Goal: Task Accomplishment & Management: Manage account settings

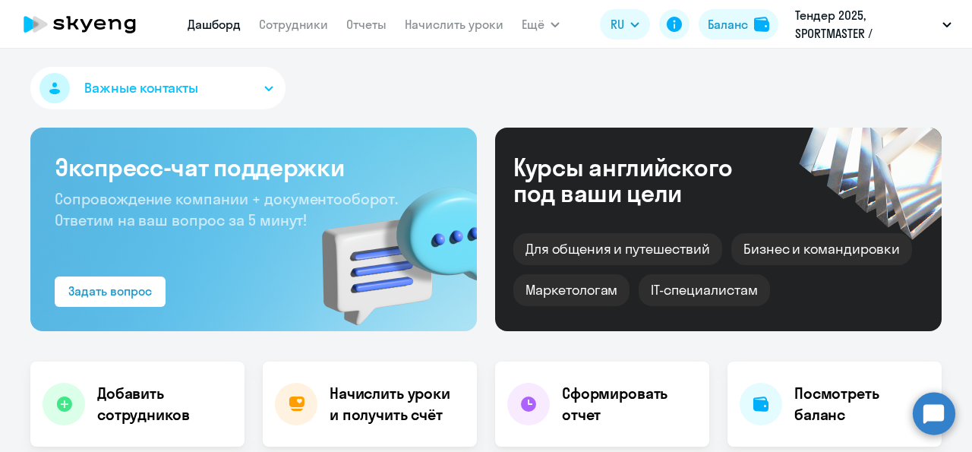
select select "30"
click at [269, 90] on button "Важные контакты" at bounding box center [157, 88] width 255 height 43
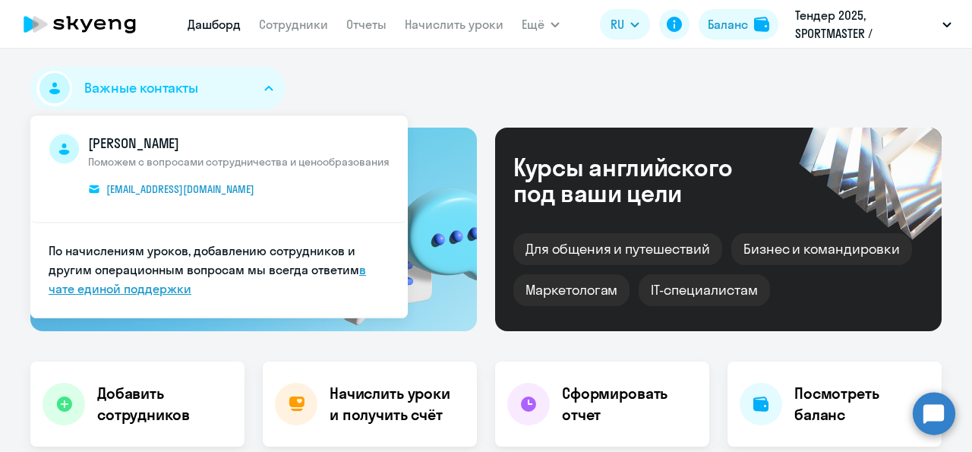
click at [357, 268] on link "в чате единой поддержки" at bounding box center [207, 279] width 317 height 34
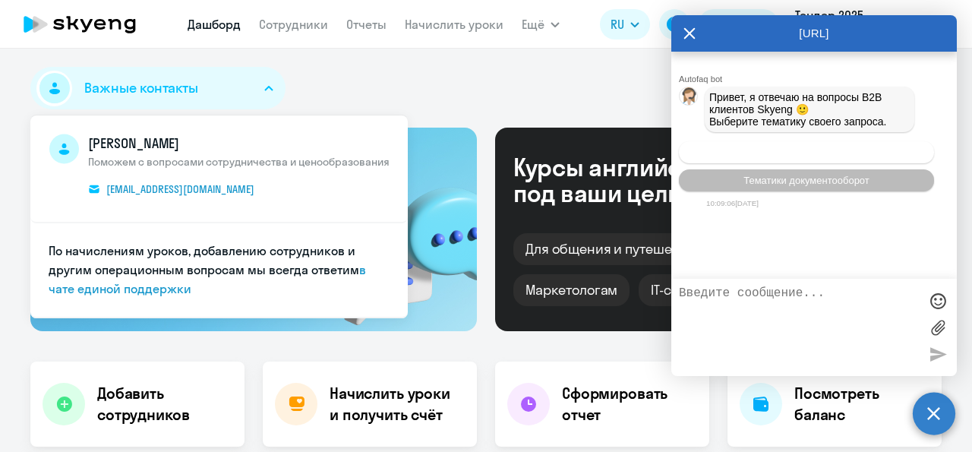
click at [770, 158] on span "Операционное сопровождение" at bounding box center [806, 152] width 143 height 11
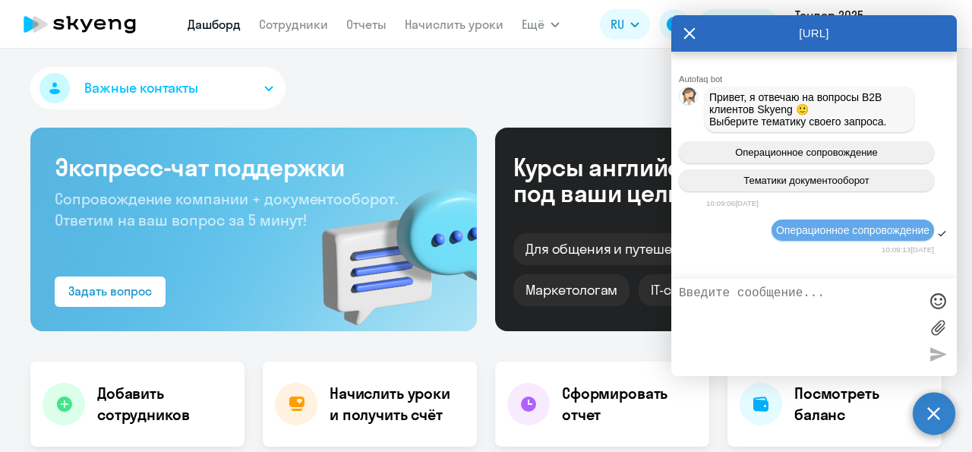
scroll to position [109, 0]
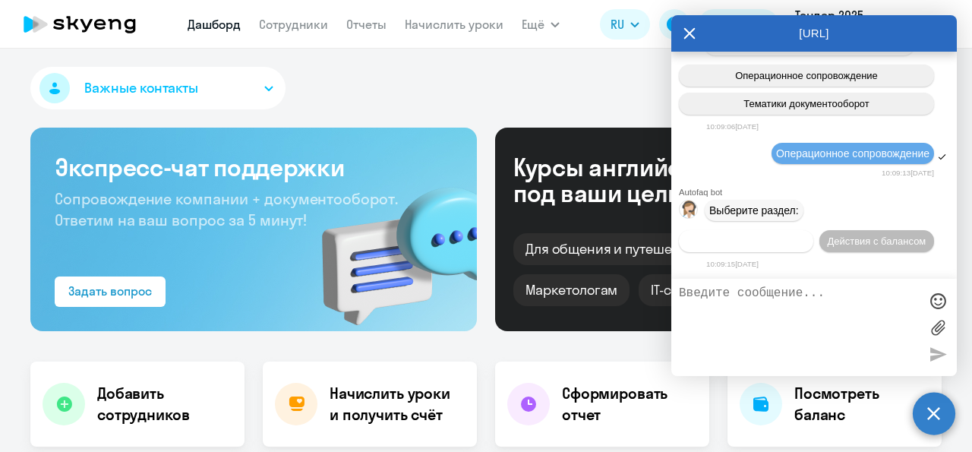
click at [786, 235] on span "Действия по сотрудникам" at bounding box center [746, 240] width 118 height 11
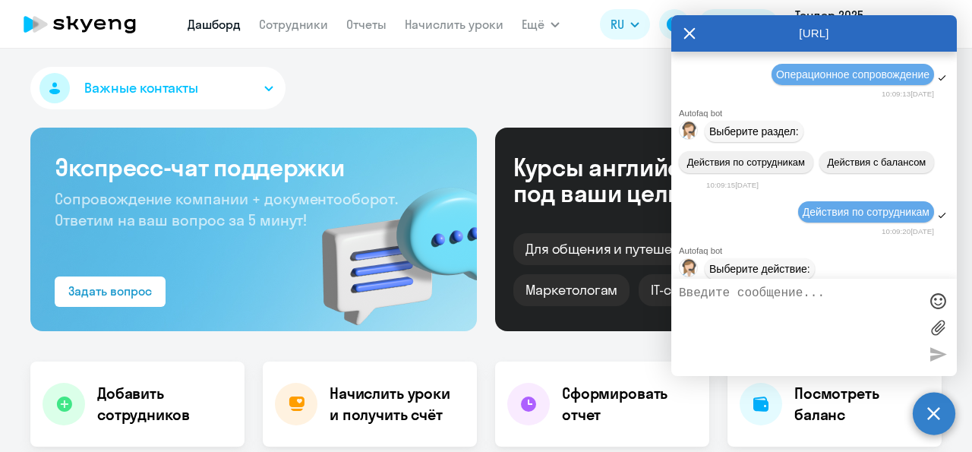
scroll to position [334, 0]
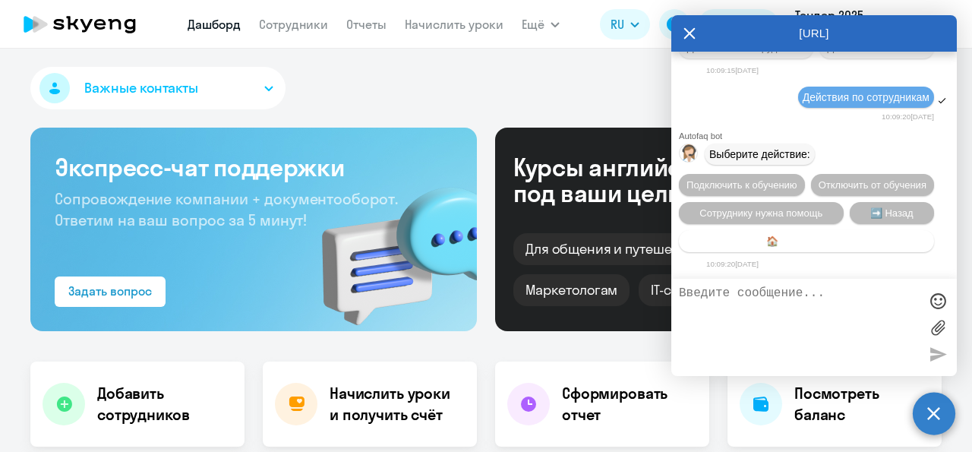
click at [796, 239] on span "🏠 Главное меню" at bounding box center [806, 240] width 80 height 11
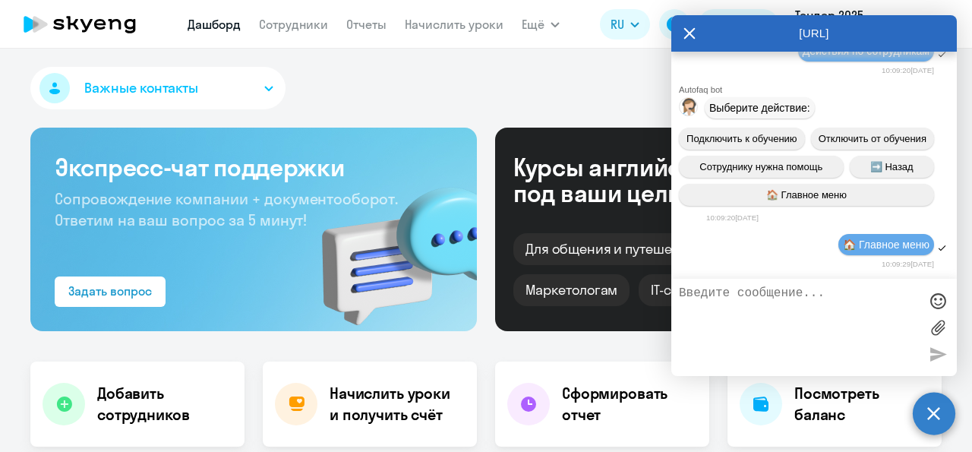
scroll to position [503, 0]
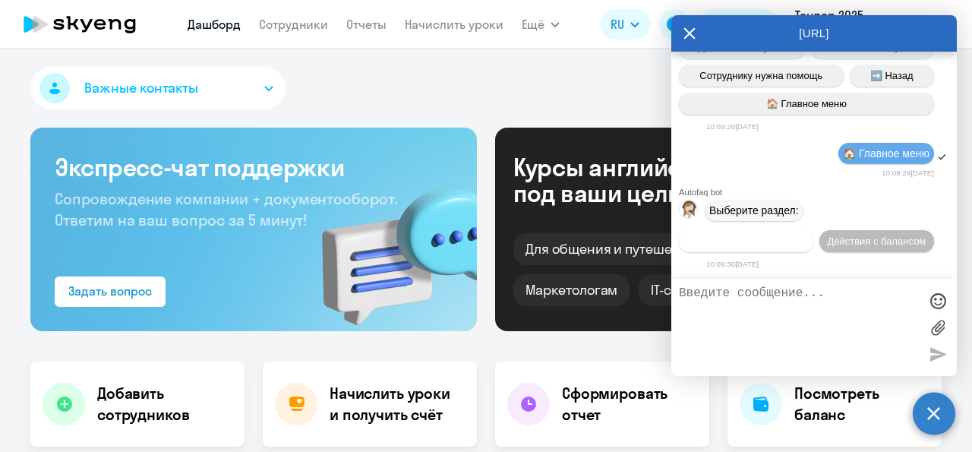
click at [796, 230] on button "Действия по сотрудникам" at bounding box center [746, 241] width 134 height 22
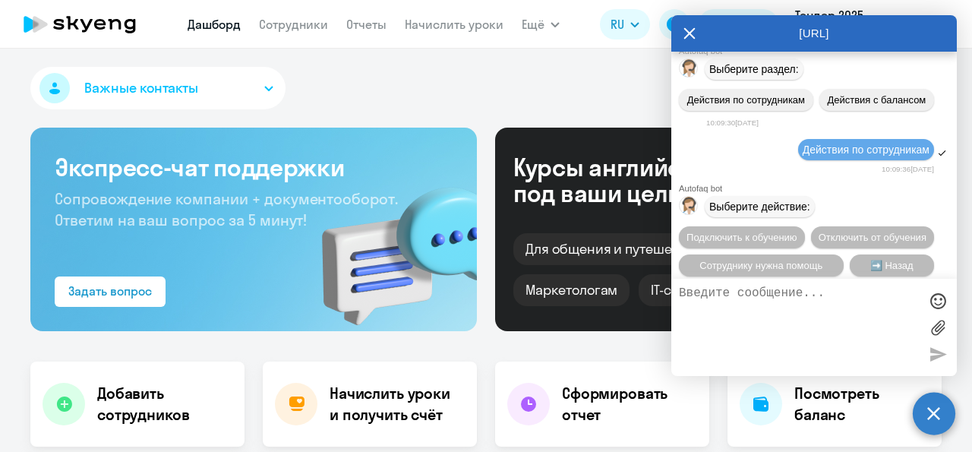
scroll to position [728, 0]
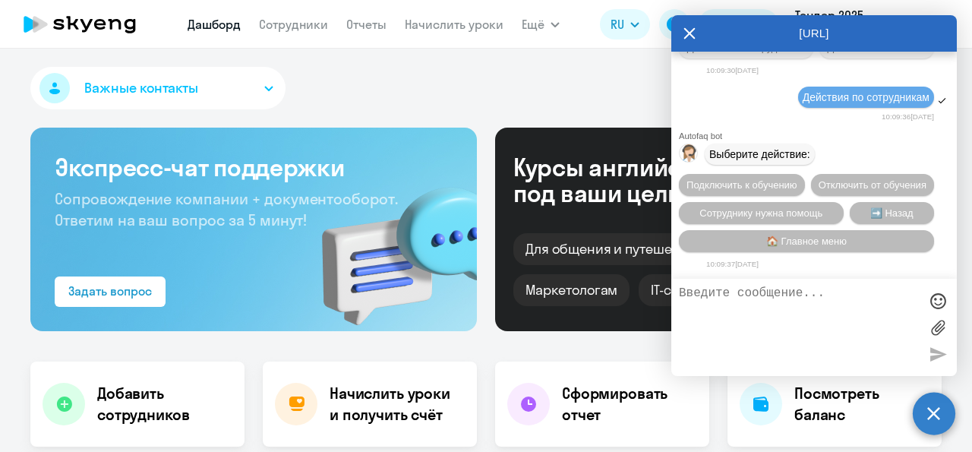
click at [722, 313] on textarea at bounding box center [799, 327] width 240 height 82
type textarea "Подключить сотрудникам носителя"
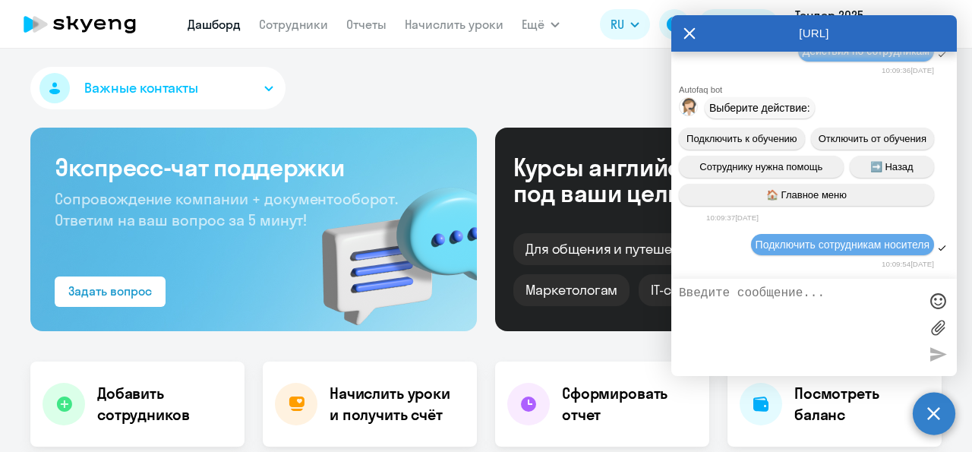
click at [290, 33] on app-menu-item-link "Сотрудники" at bounding box center [293, 24] width 69 height 19
click at [298, 22] on link "Сотрудники" at bounding box center [293, 24] width 69 height 15
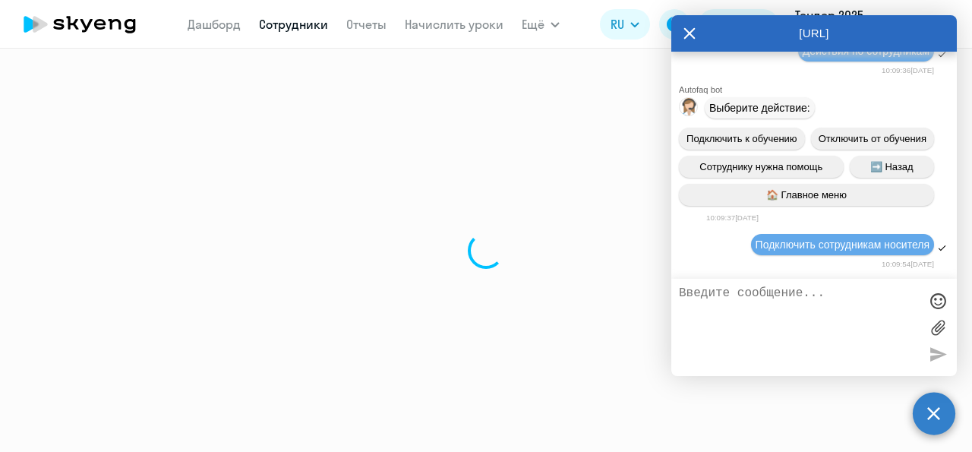
select select "30"
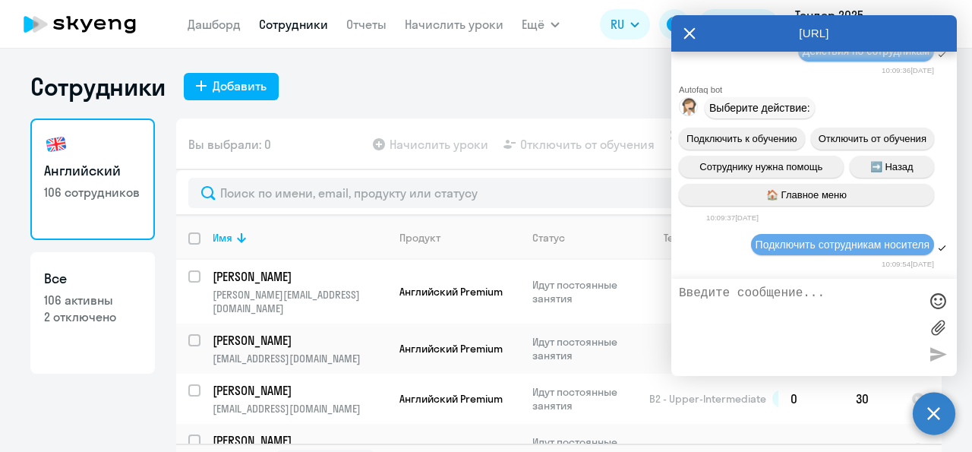
click at [635, 68] on div "Сотрудники Добавить Английский 106 сотрудников Все 106 активны 2 отключено Вы в…" at bounding box center [486, 250] width 972 height 403
click at [681, 37] on div "[URL]" at bounding box center [813, 33] width 285 height 36
click at [688, 37] on icon at bounding box center [689, 33] width 12 height 36
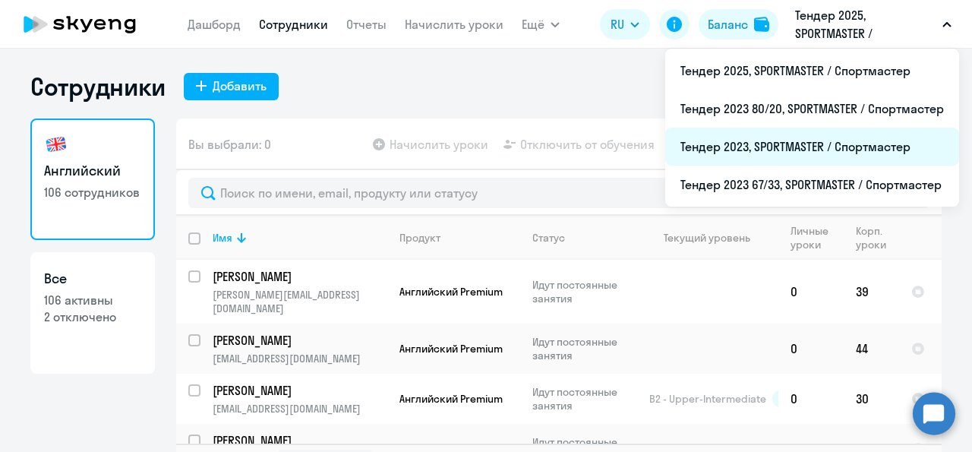
click at [784, 146] on li "Тендер 2023, SPORTMASTER / Спортмастер" at bounding box center [812, 147] width 294 height 38
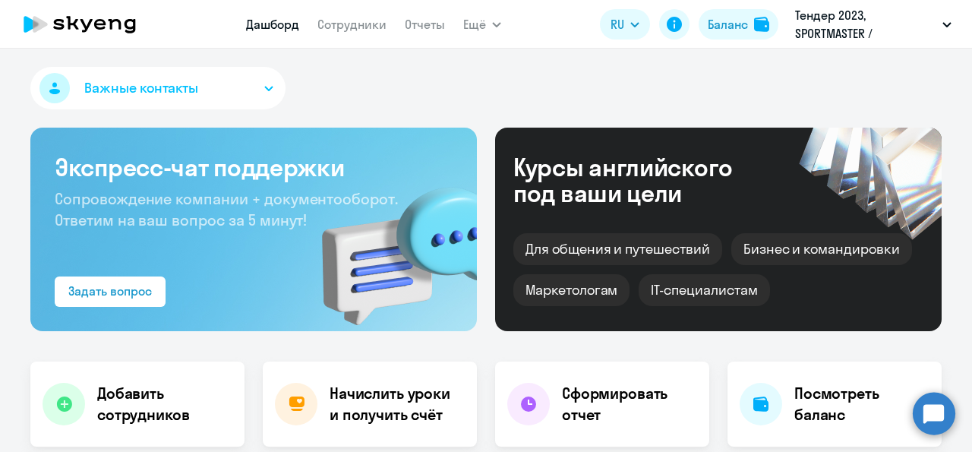
select select "30"
click at [373, 24] on link "Сотрудники" at bounding box center [351, 24] width 69 height 15
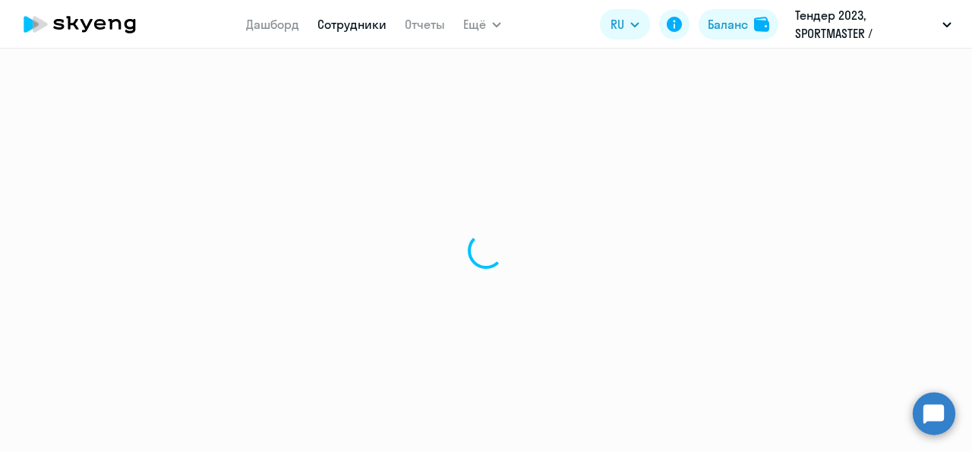
select select "30"
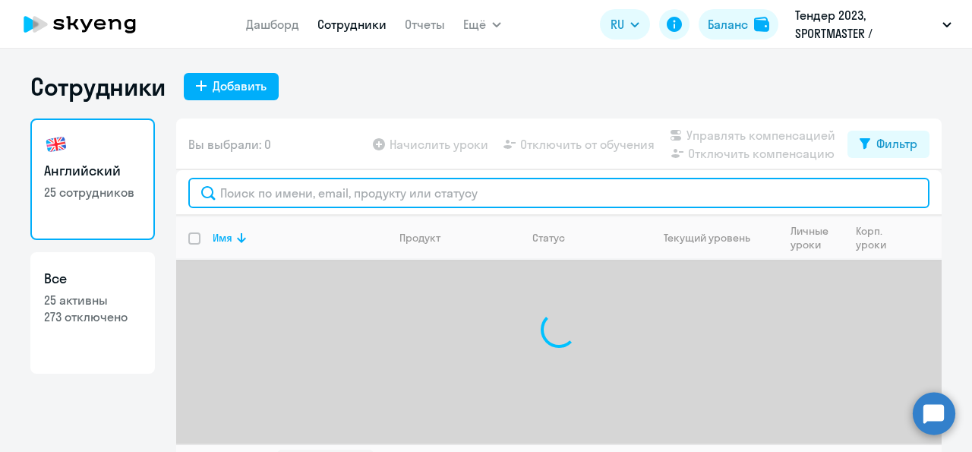
click at [250, 195] on input "text" at bounding box center [558, 193] width 741 height 30
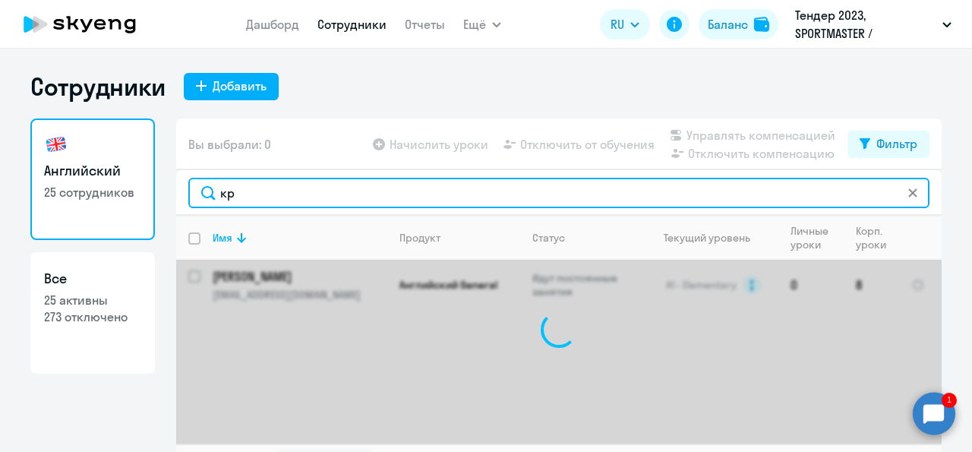
type input "к"
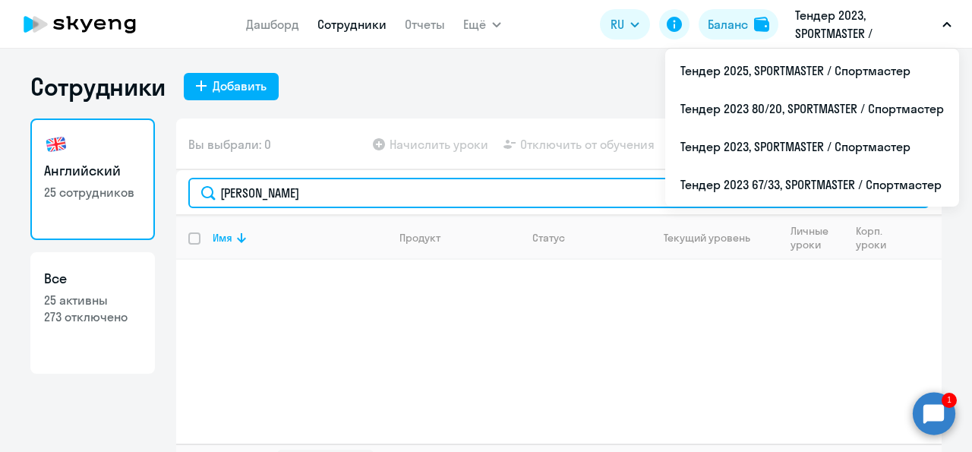
type input "[PERSON_NAME]"
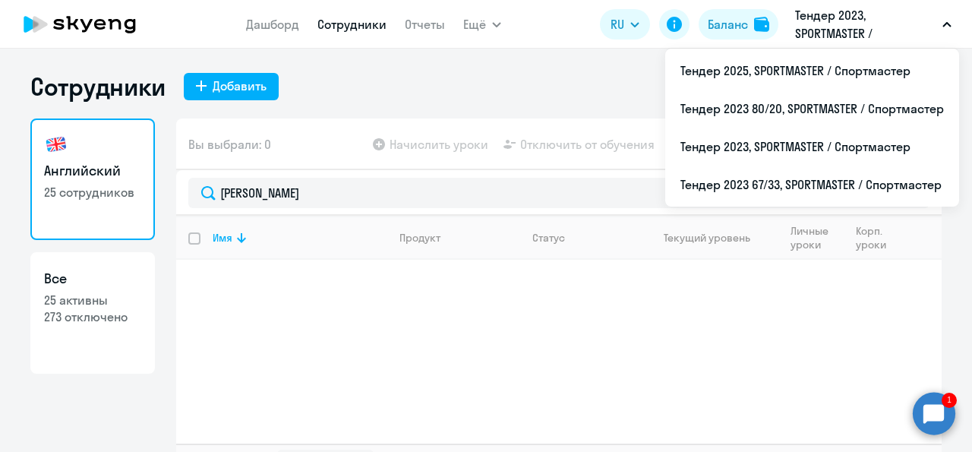
click at [818, 29] on p "Тендер 2023, SPORTMASTER / Спортмастер" at bounding box center [865, 24] width 141 height 36
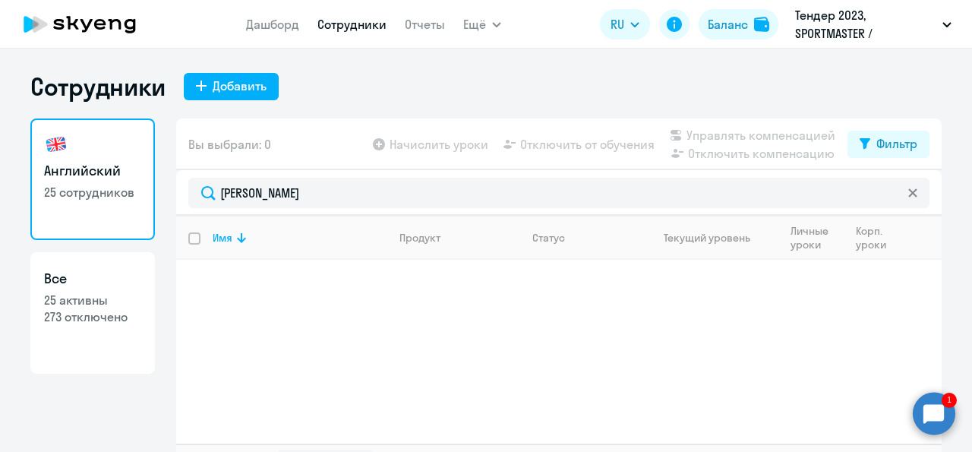
click at [818, 29] on p "Тендер 2023, SPORTMASTER / Спортмастер" at bounding box center [865, 24] width 141 height 36
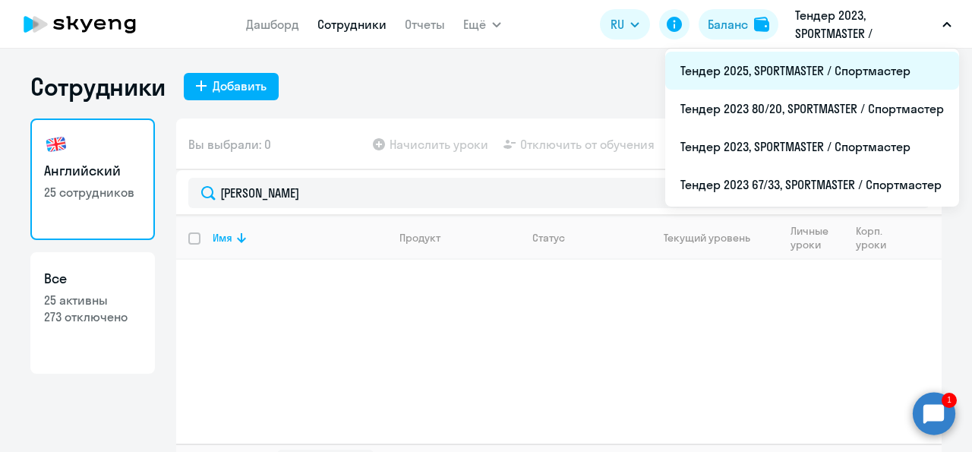
click at [814, 69] on li "Тендер 2025, SPORTMASTER / Спортмастер" at bounding box center [812, 71] width 294 height 38
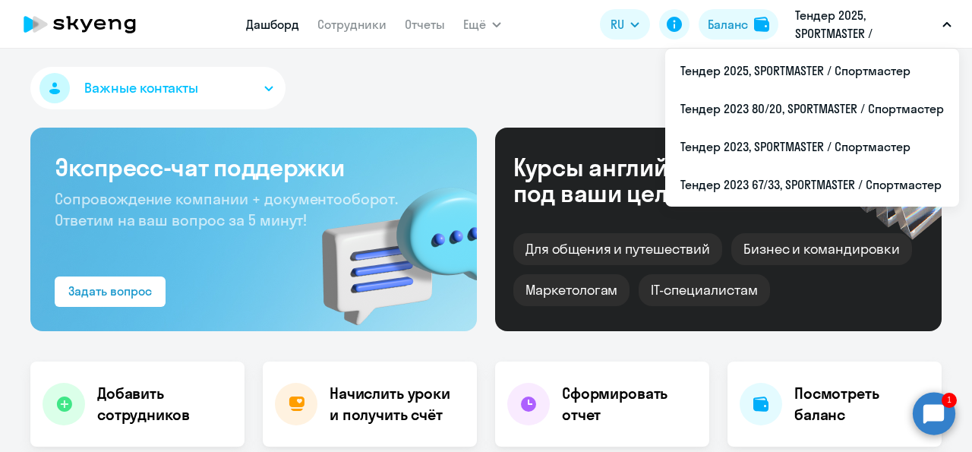
select select "30"
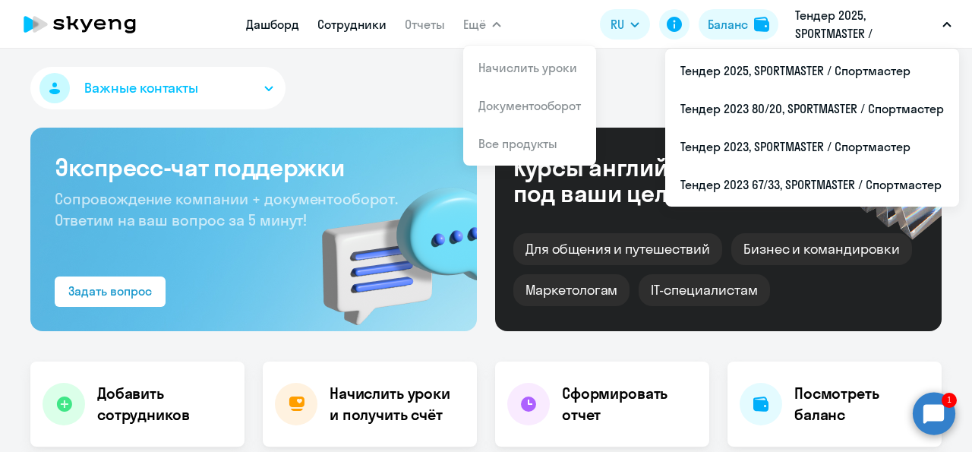
click at [376, 22] on link "Сотрудники" at bounding box center [351, 24] width 69 height 15
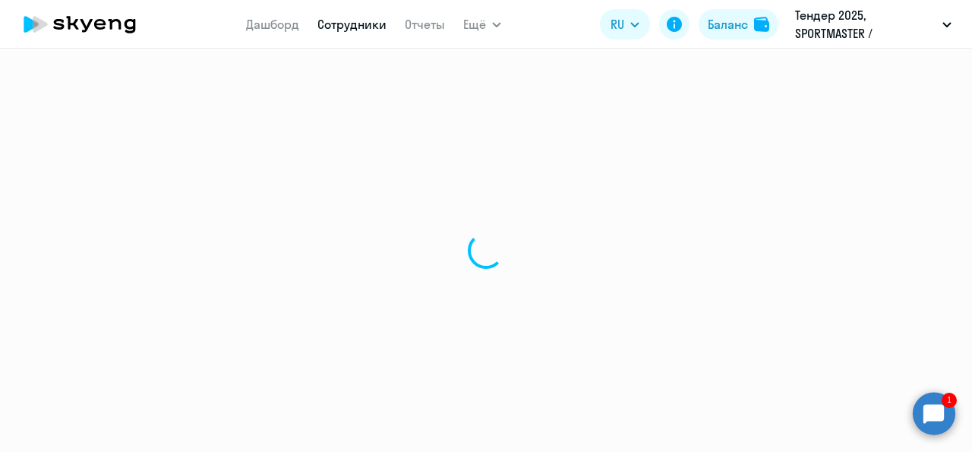
select select "30"
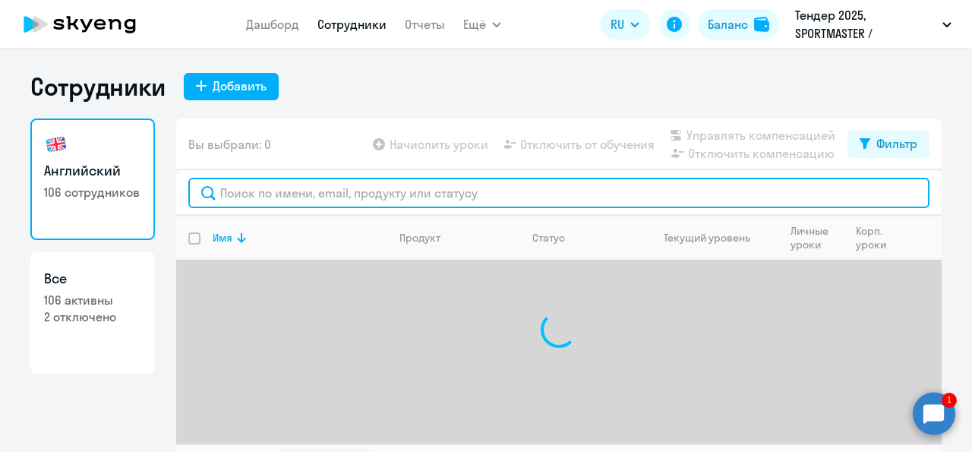
click at [279, 203] on input "text" at bounding box center [558, 193] width 741 height 30
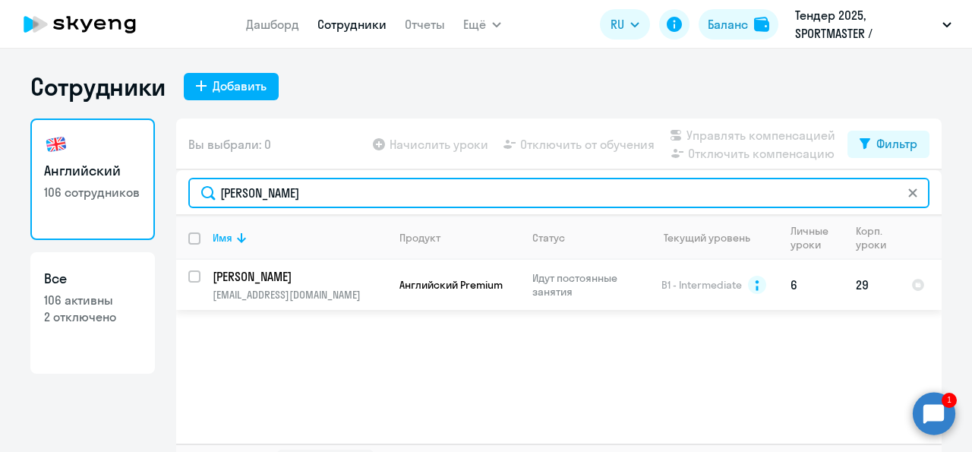
type input "[PERSON_NAME]"
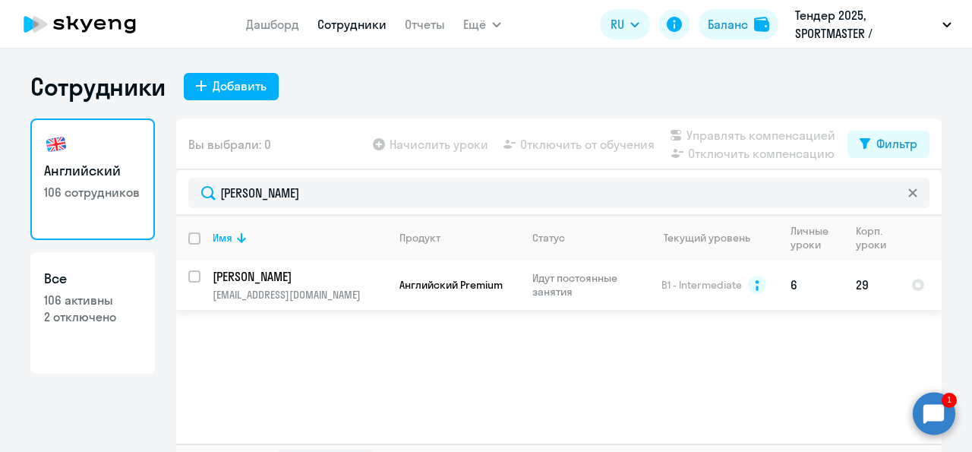
click at [269, 279] on p "[PERSON_NAME]" at bounding box center [299, 276] width 172 height 17
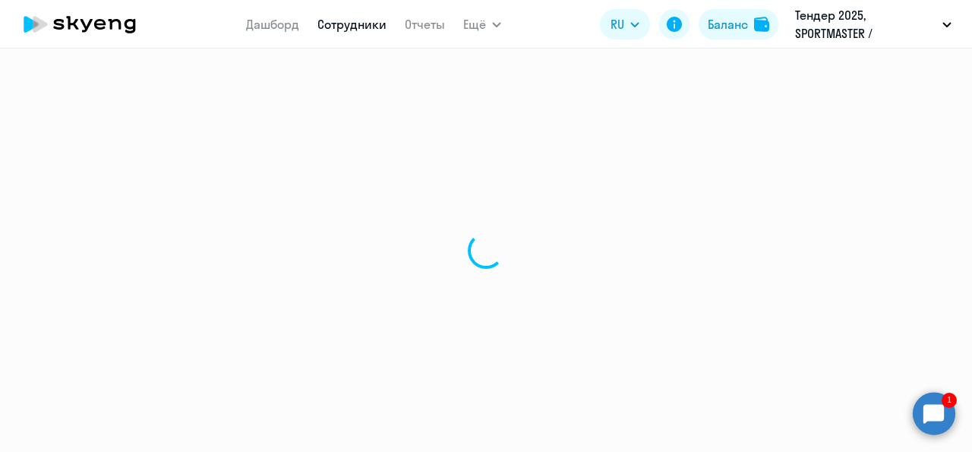
select select "english"
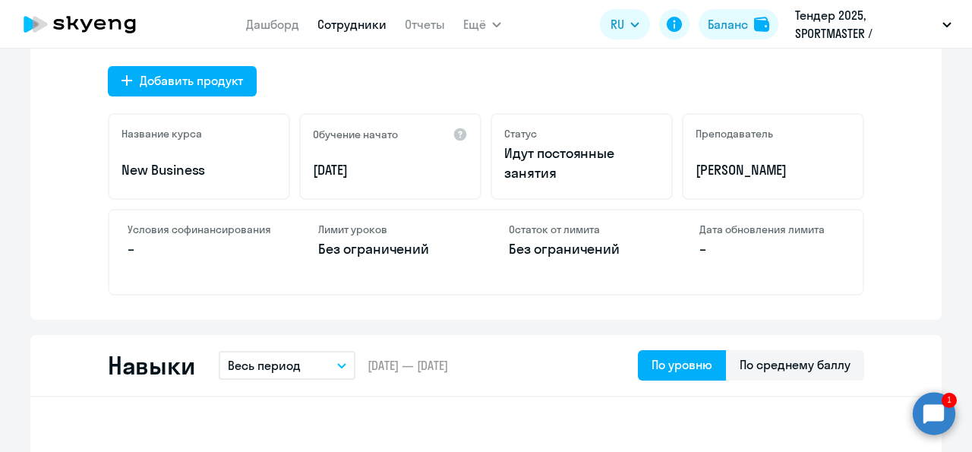
scroll to position [533, 0]
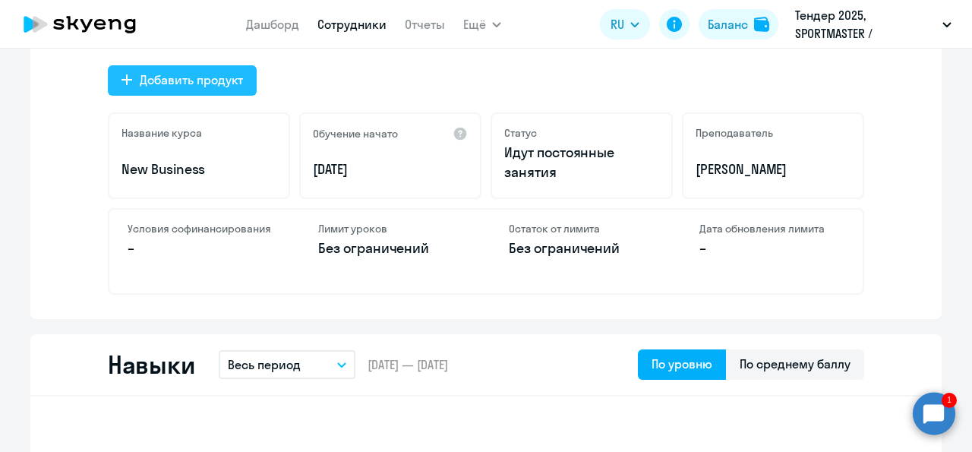
click at [140, 80] on div "Добавить продукт" at bounding box center [191, 80] width 103 height 18
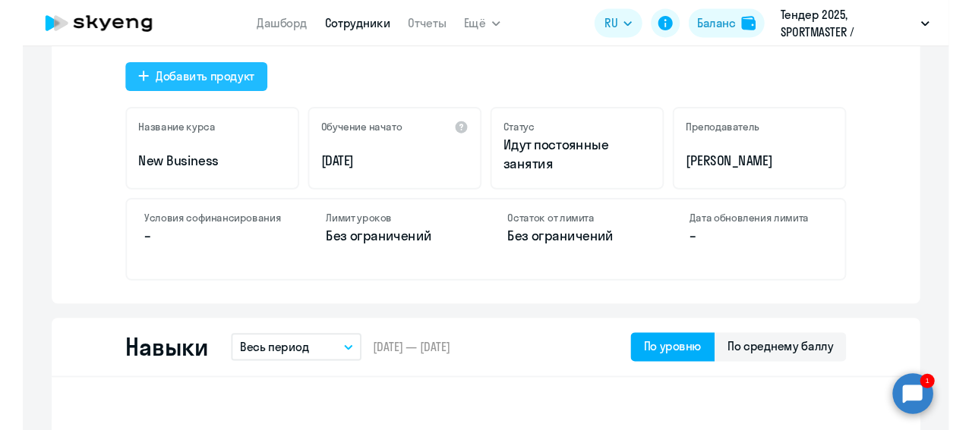
scroll to position [16, 0]
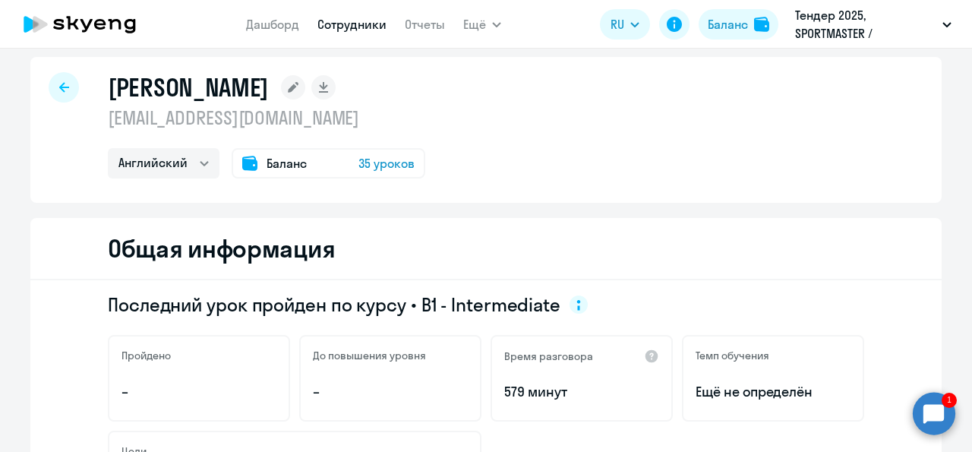
select select "english_adult_native_speaker"
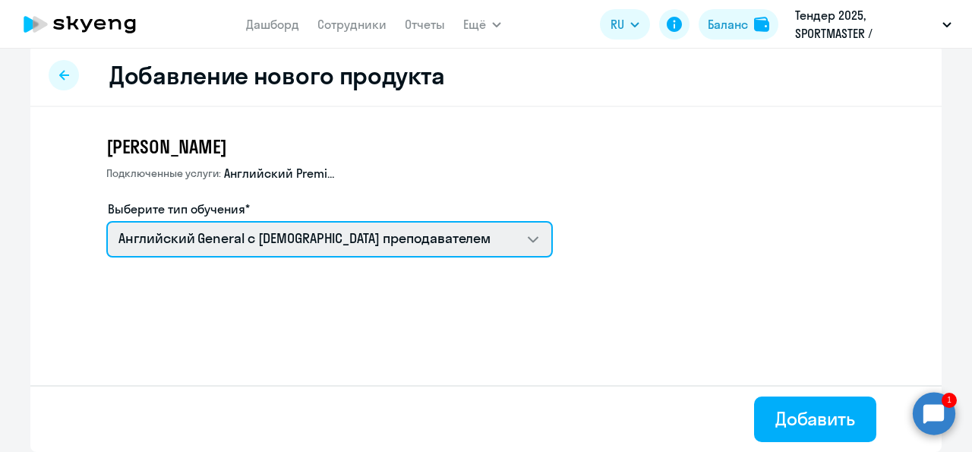
click at [106, 221] on select "Английский General с [DEMOGRAPHIC_DATA] преподавателем" at bounding box center [329, 239] width 446 height 36
click option "Английский General с [DEMOGRAPHIC_DATA] преподавателем" at bounding box center [0, 0] width 0 height 0
